Goal: Ask a question

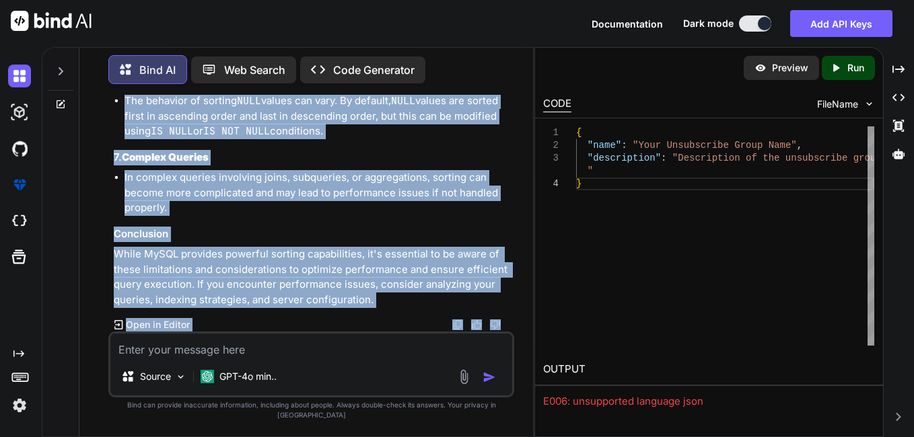
scroll to position [14184, 0]
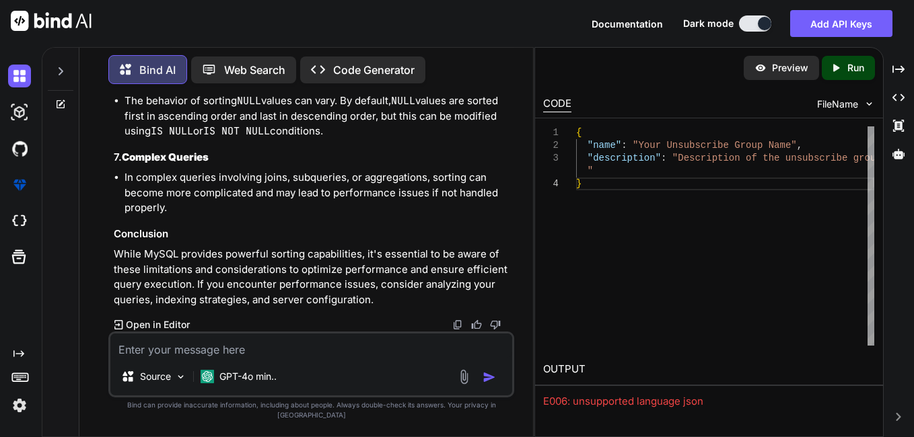
drag, startPoint x: 132, startPoint y: 198, endPoint x: 105, endPoint y: 126, distance: 76.2
click at [105, 126] on div "You Bind AI To add the unsubscribe link to your email signature code, you can i…" at bounding box center [311, 266] width 443 height 342
copy div "Endpoint to Add Recipients Method : POST URL : https://[DOMAIN_NAME]/v3/asm/gro…"
click at [233, 353] on textarea at bounding box center [311, 346] width 402 height 24
paste textarea "Endpoint to Add Recipients Method: POST URL: https://[DOMAIN_NAME]/v3/asm/group…"
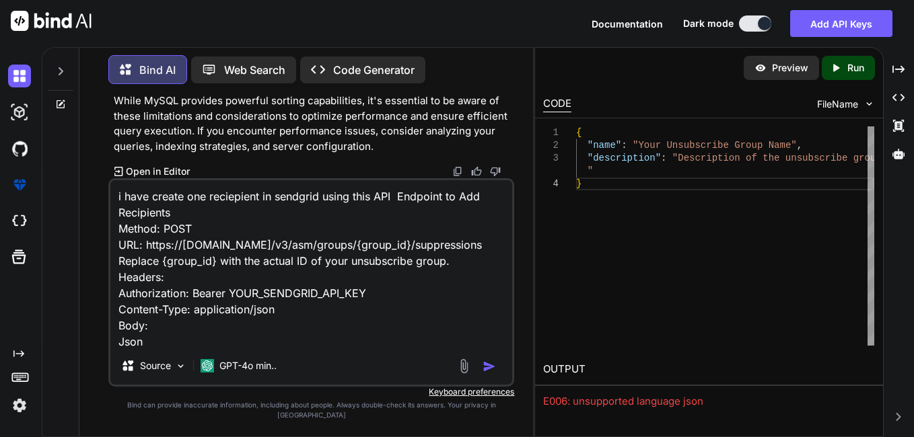
scroll to position [82, 0]
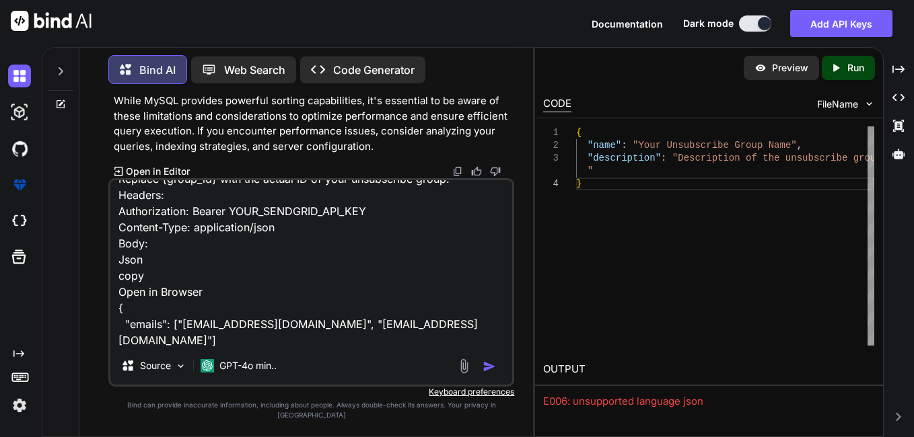
type textarea "i have create one reciepient in sendgrid using this API Endpoint to Add Recipie…"
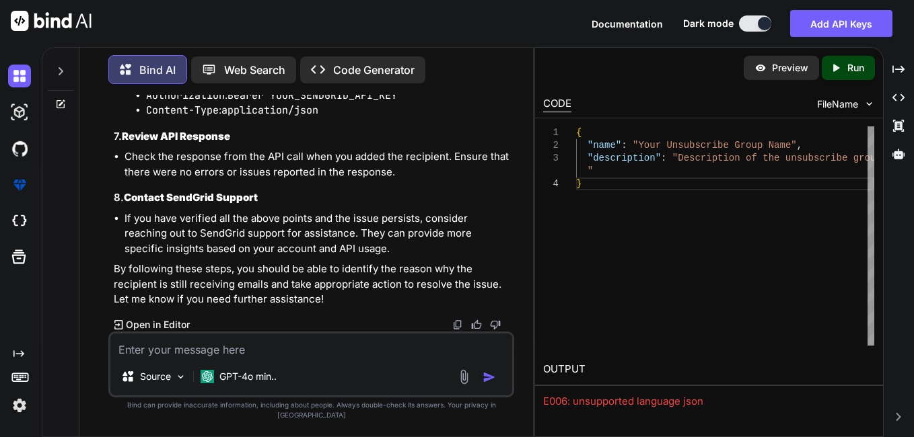
scroll to position [16507, 0]
drag, startPoint x: 123, startPoint y: 235, endPoint x: 229, endPoint y: 231, distance: 106.4
drag, startPoint x: 124, startPoint y: 196, endPoint x: 472, endPoint y: 232, distance: 349.6
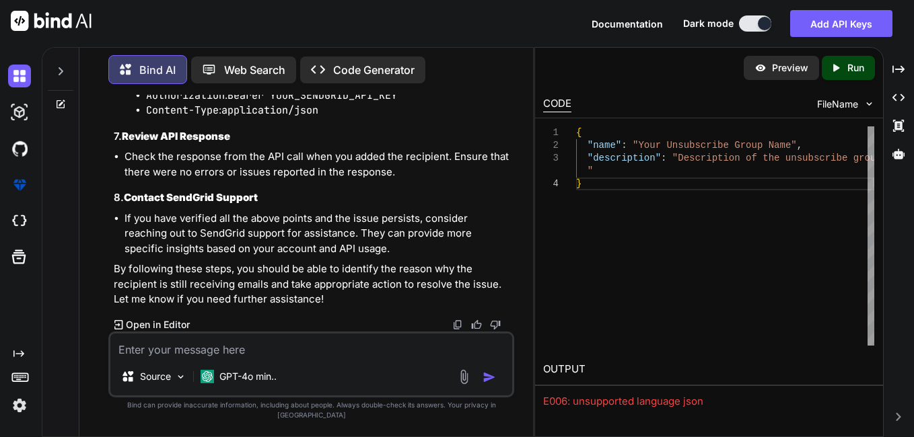
drag, startPoint x: 122, startPoint y: 202, endPoint x: 381, endPoint y: 207, distance: 259.0
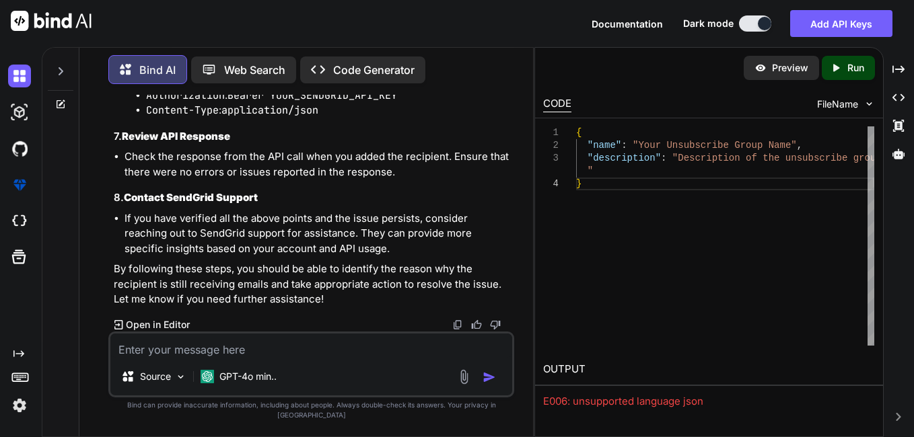
drag, startPoint x: 390, startPoint y: 206, endPoint x: 333, endPoint y: 234, distance: 63.8
drag, startPoint x: 126, startPoint y: 216, endPoint x: 433, endPoint y: 251, distance: 308.7
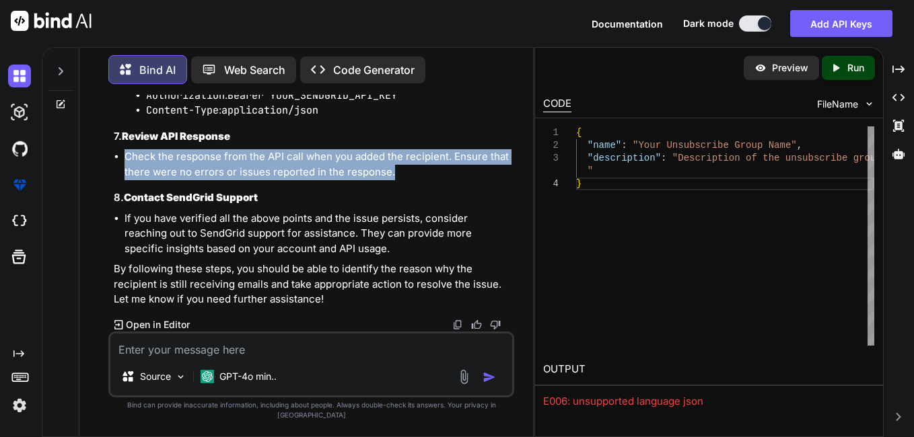
drag, startPoint x: 121, startPoint y: 167, endPoint x: 404, endPoint y: 180, distance: 283.5
click at [404, 180] on ul "Check the response from the API call when you added the recipient. Ensure that …" at bounding box center [313, 164] width 398 height 30
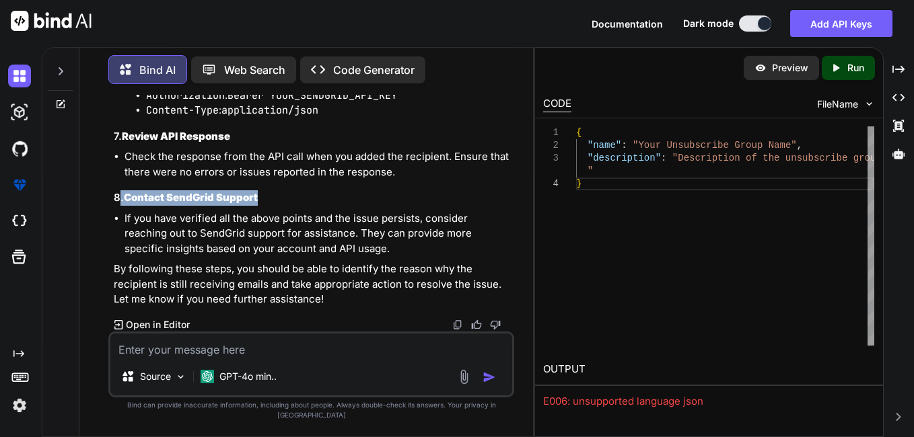
drag, startPoint x: 121, startPoint y: 211, endPoint x: 291, endPoint y: 207, distance: 169.6
click at [291, 206] on h3 "8. Contact SendGrid Support" at bounding box center [313, 197] width 398 height 15
click at [188, 355] on textarea at bounding box center [311, 346] width 402 height 24
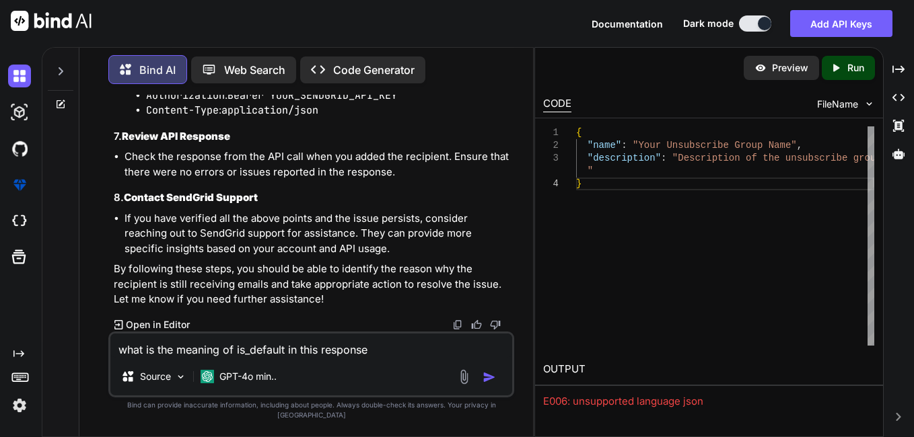
paste textarea "{ "name": "Unsubscriber", "id": 28650, "description": "Group of Unsubscriber us…"
type textarea "what is the meaning of is_default in this response { "name": "Unsubscriber", "i…"
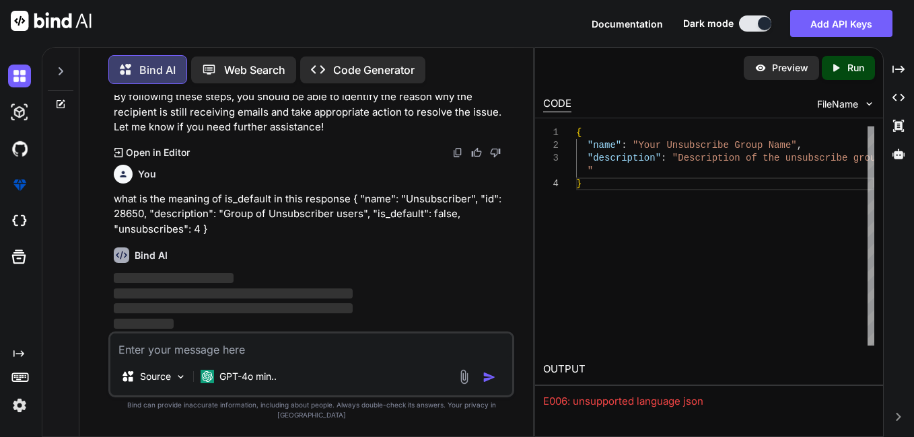
scroll to position [17242, 0]
